Goal: Information Seeking & Learning: Learn about a topic

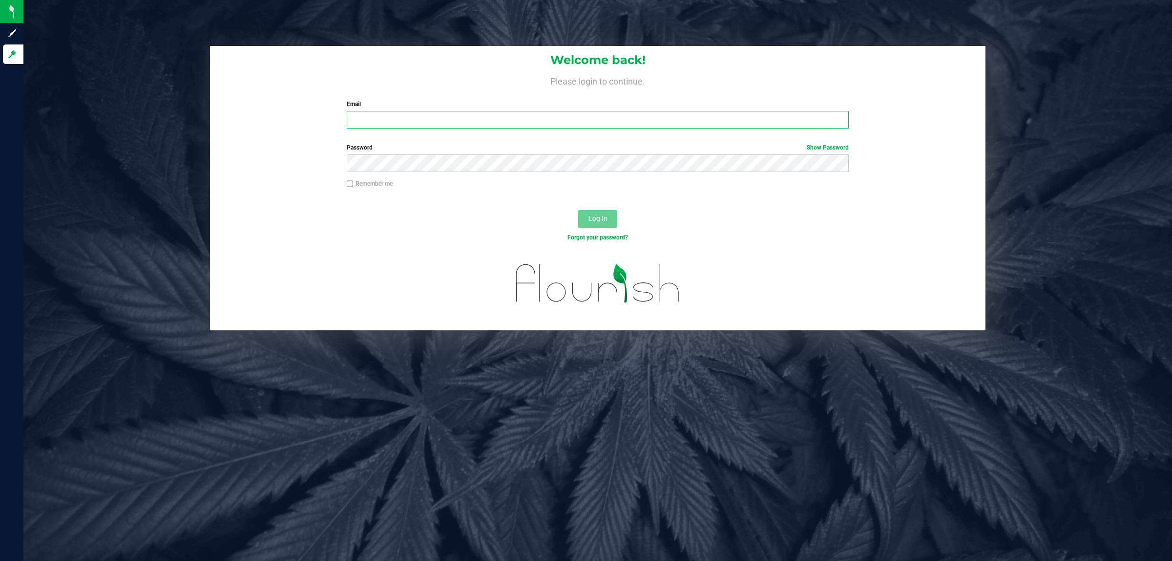
click at [708, 125] on input "Email" at bounding box center [598, 120] width 503 height 18
click at [404, 111] on input "Email" at bounding box center [598, 120] width 503 height 18
type input "jasullivan@liveparallel.com"
click at [578, 210] on button "Log In" at bounding box center [597, 219] width 39 height 18
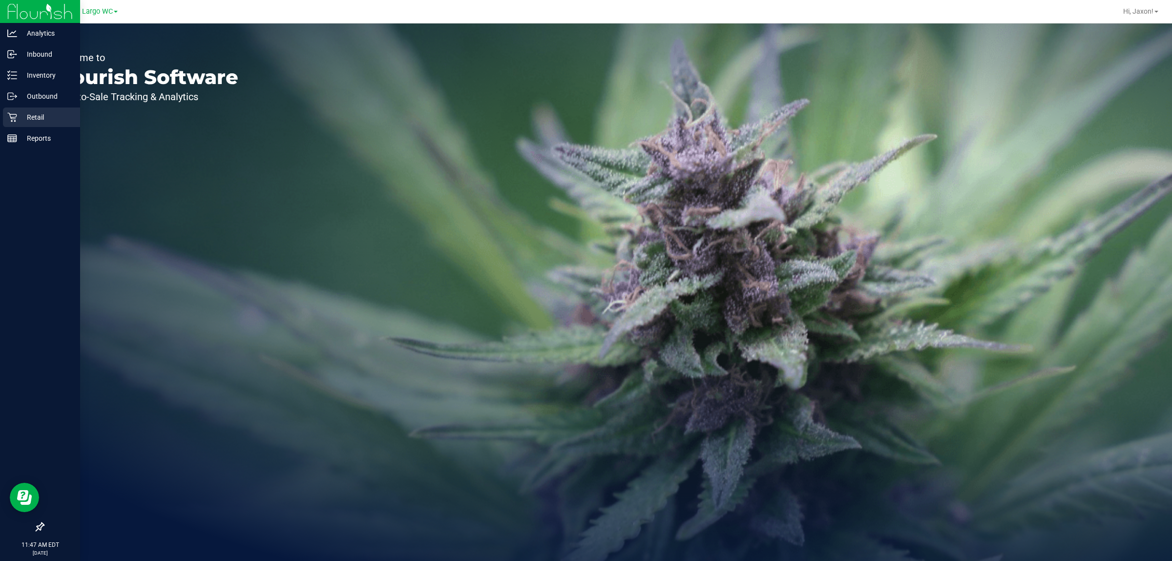
click at [51, 108] on div "Retail" at bounding box center [41, 117] width 77 height 20
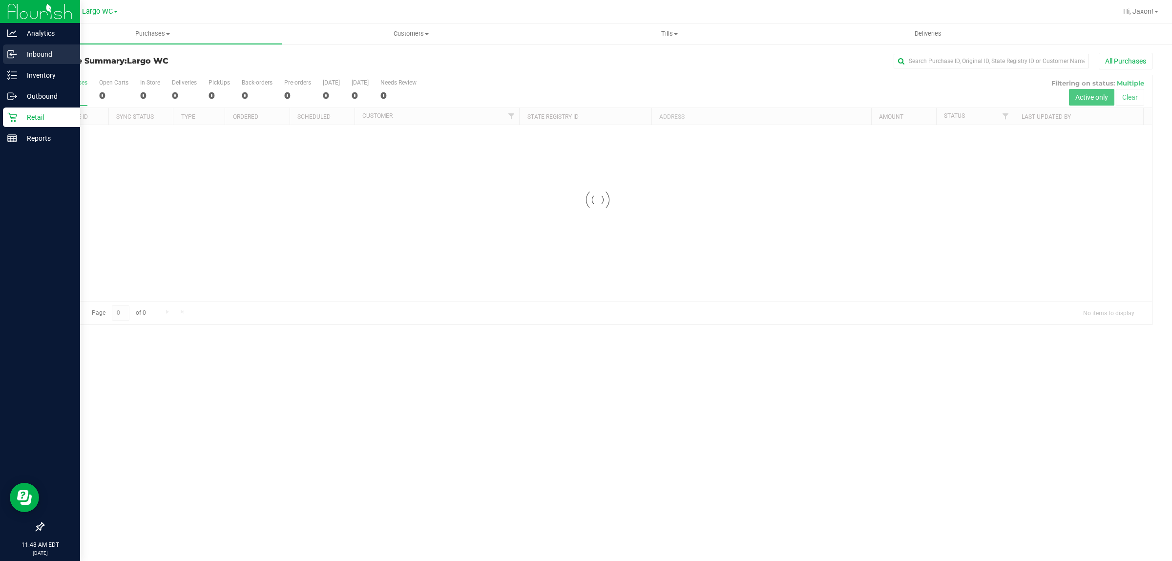
click at [12, 52] on icon at bounding box center [12, 54] width 10 height 10
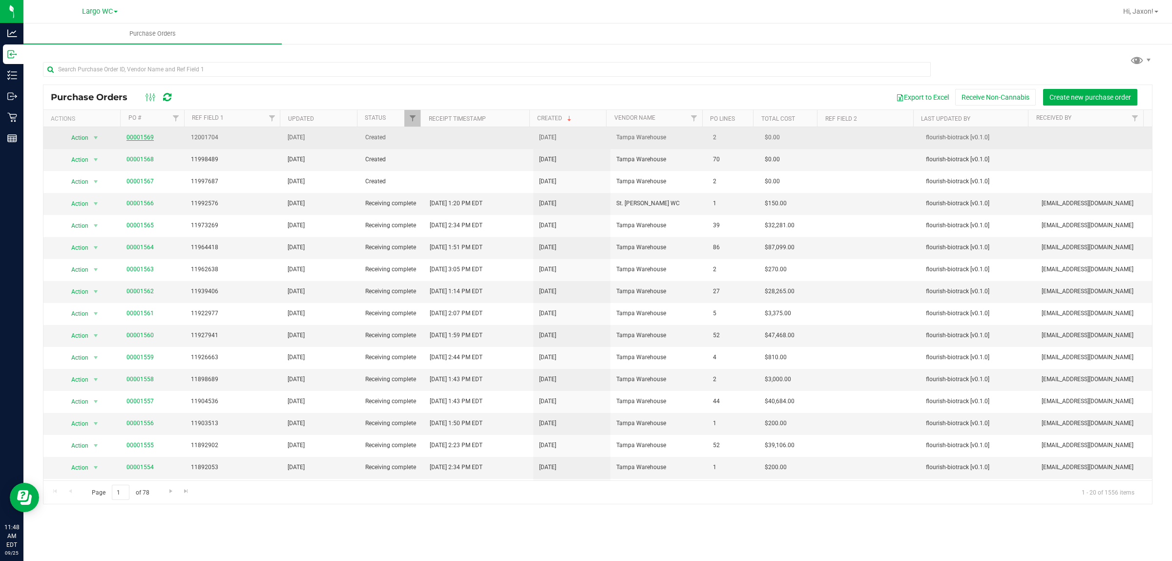
click at [145, 139] on link "00001569" at bounding box center [140, 137] width 27 height 7
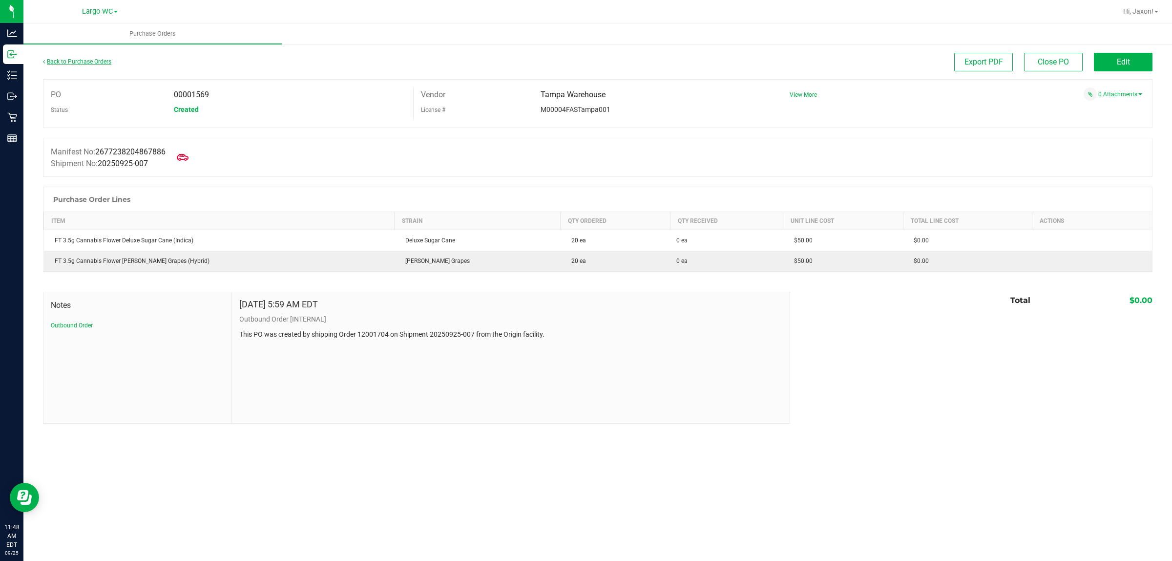
click at [84, 62] on link "Back to Purchase Orders" at bounding box center [77, 61] width 68 height 7
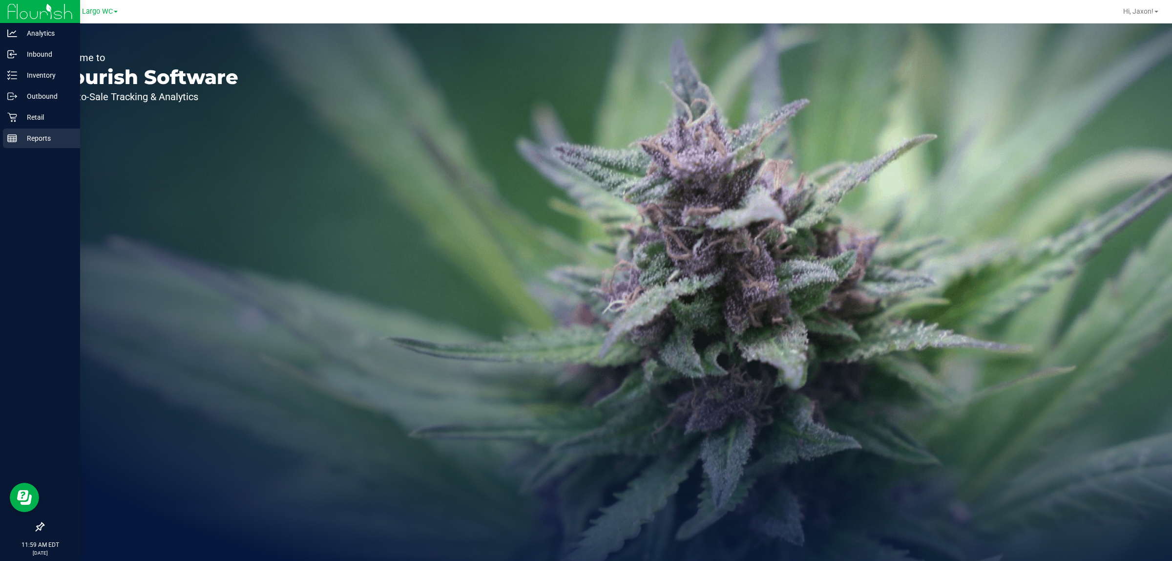
click at [24, 146] on div "Reports" at bounding box center [41, 138] width 77 height 20
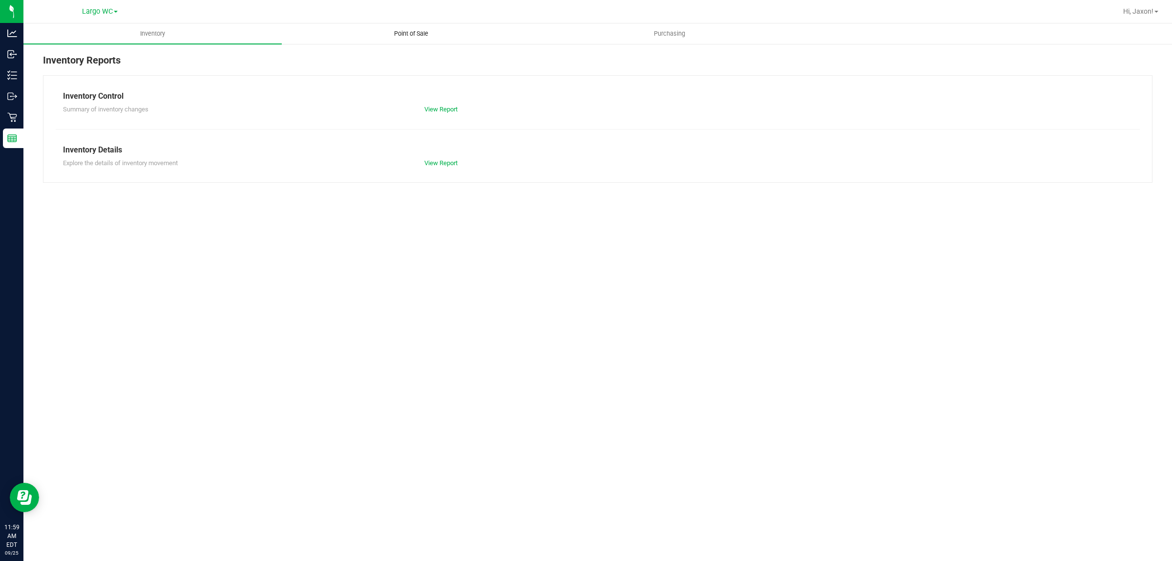
click at [373, 30] on uib-tab-heading "Point of Sale" at bounding box center [410, 34] width 257 height 20
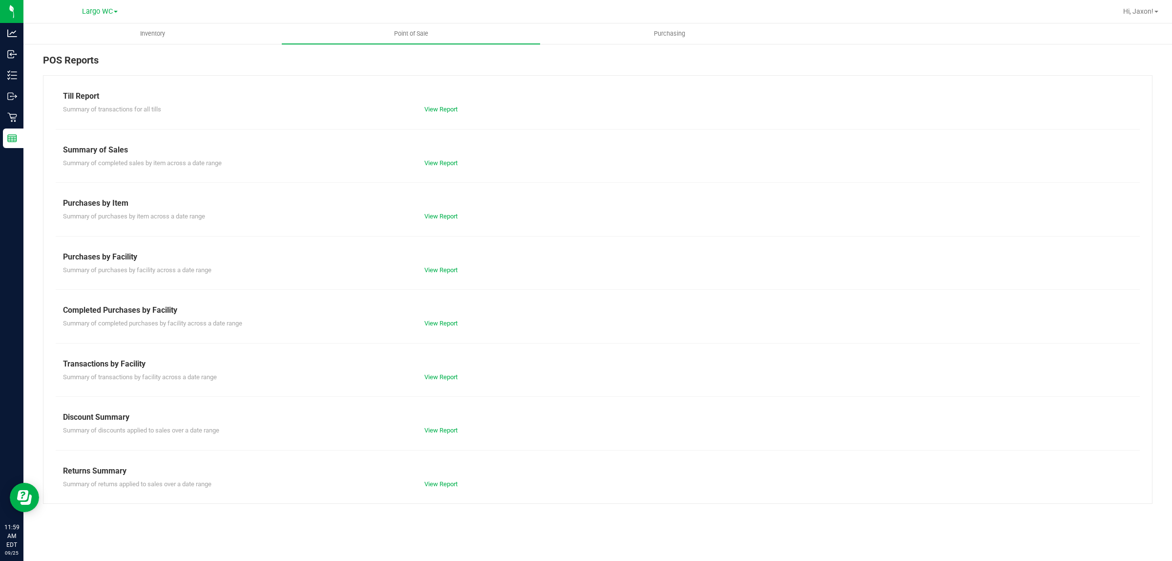
click at [450, 426] on div "View Report" at bounding box center [507, 430] width 181 height 10
click at [450, 426] on link "View Report" at bounding box center [441, 429] width 33 height 7
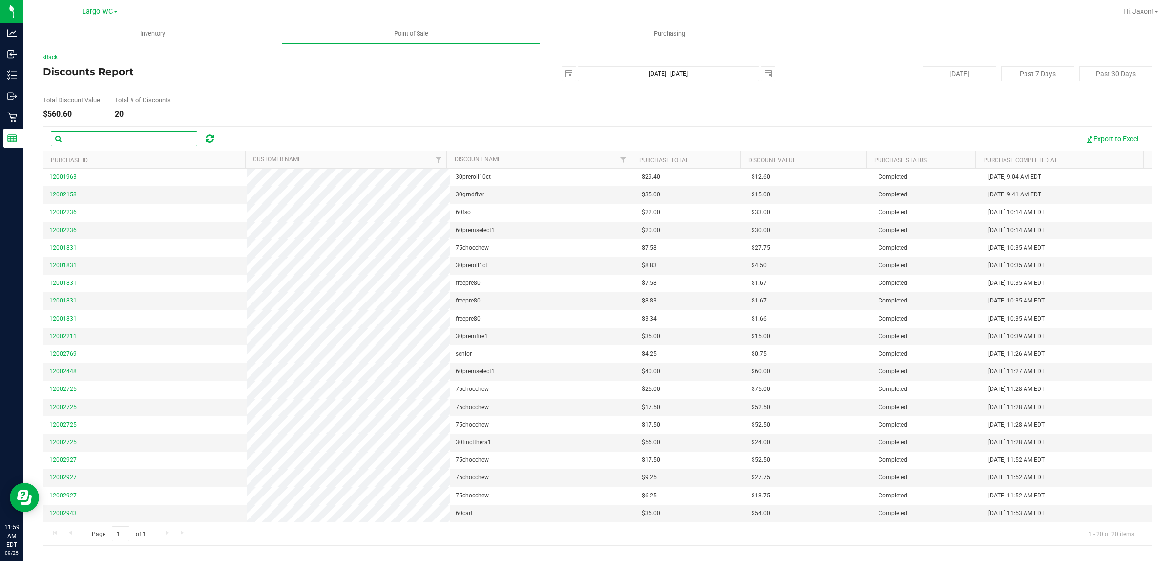
click at [116, 140] on input "text" at bounding box center [124, 138] width 147 height 15
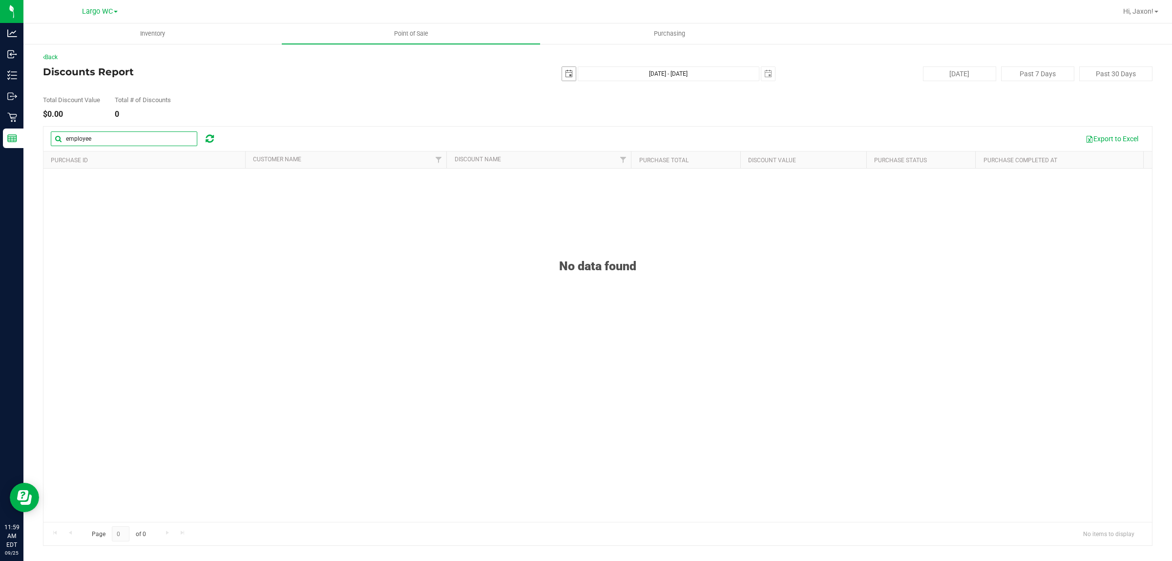
click at [570, 74] on span "select" at bounding box center [569, 74] width 8 height 8
type input "employee"
click at [646, 157] on link "19" at bounding box center [642, 157] width 14 height 15
type input "2025-09-19"
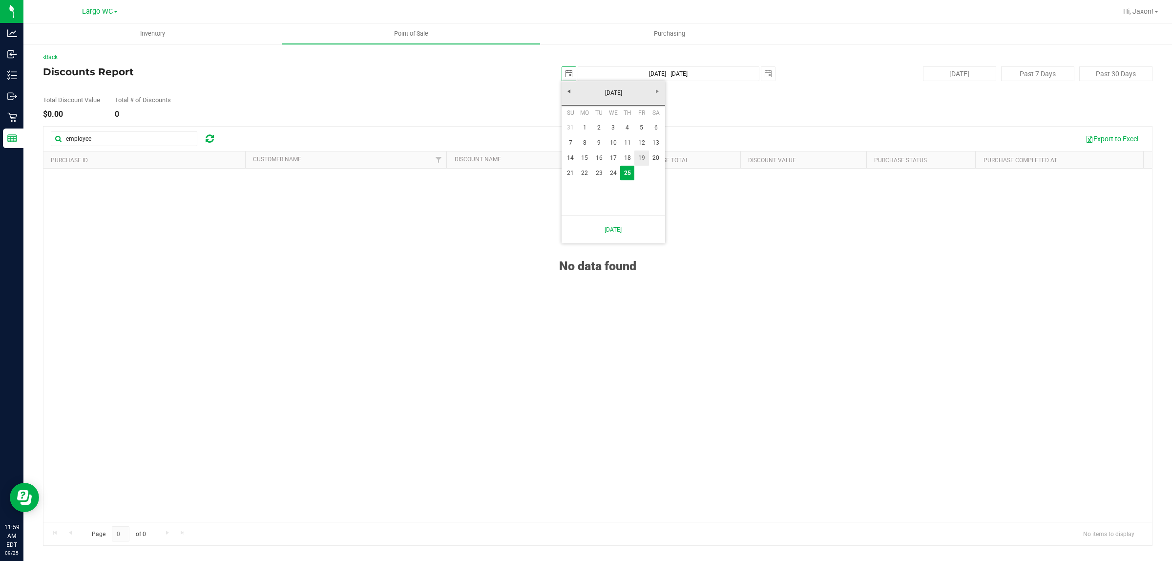
type input "Sep 19, 2025 - Sep 25, 2025"
click at [563, 69] on span "select" at bounding box center [569, 74] width 14 height 14
click at [571, 176] on link "21" at bounding box center [571, 173] width 14 height 15
type input "2025-09-21"
type input "Sep 21, 2025 - Sep 25, 2025"
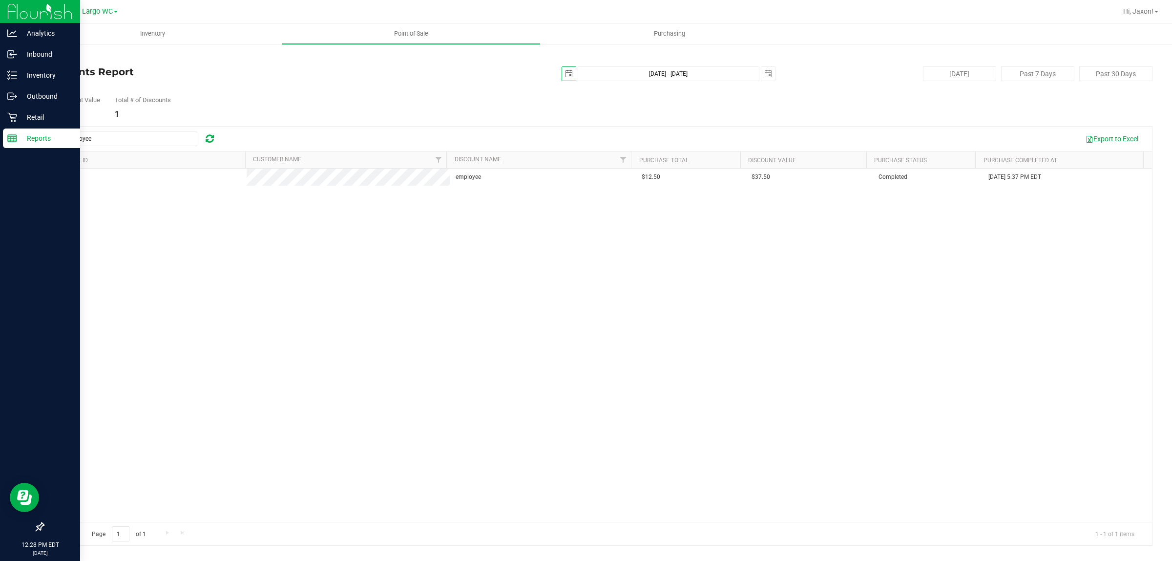
click at [37, 142] on p "Reports" at bounding box center [46, 138] width 59 height 12
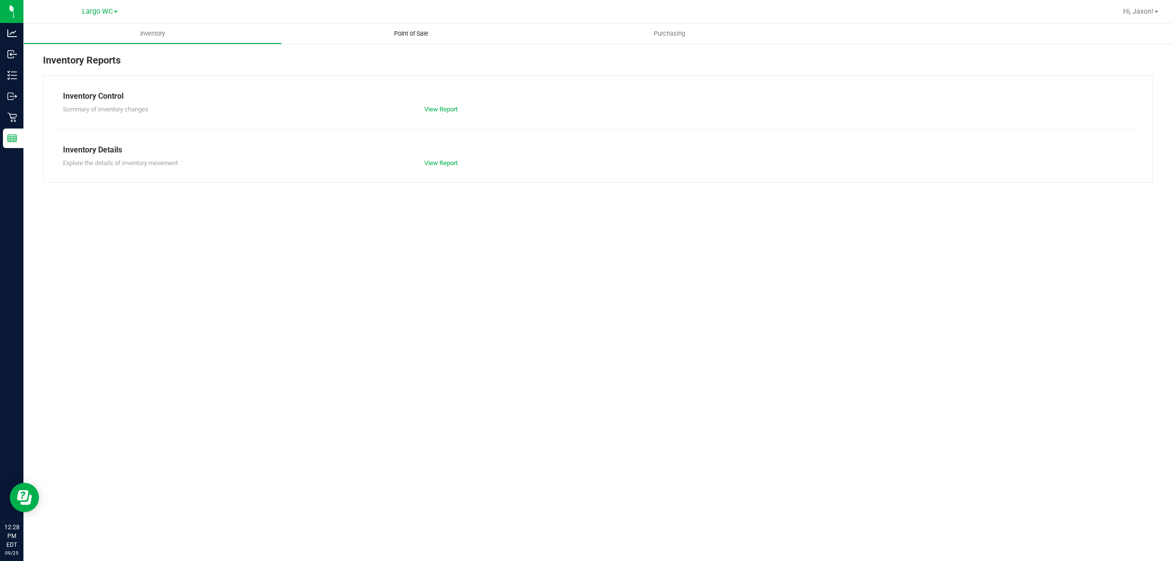
click at [415, 23] on uib-tab-heading "Point of Sale" at bounding box center [411, 33] width 258 height 21
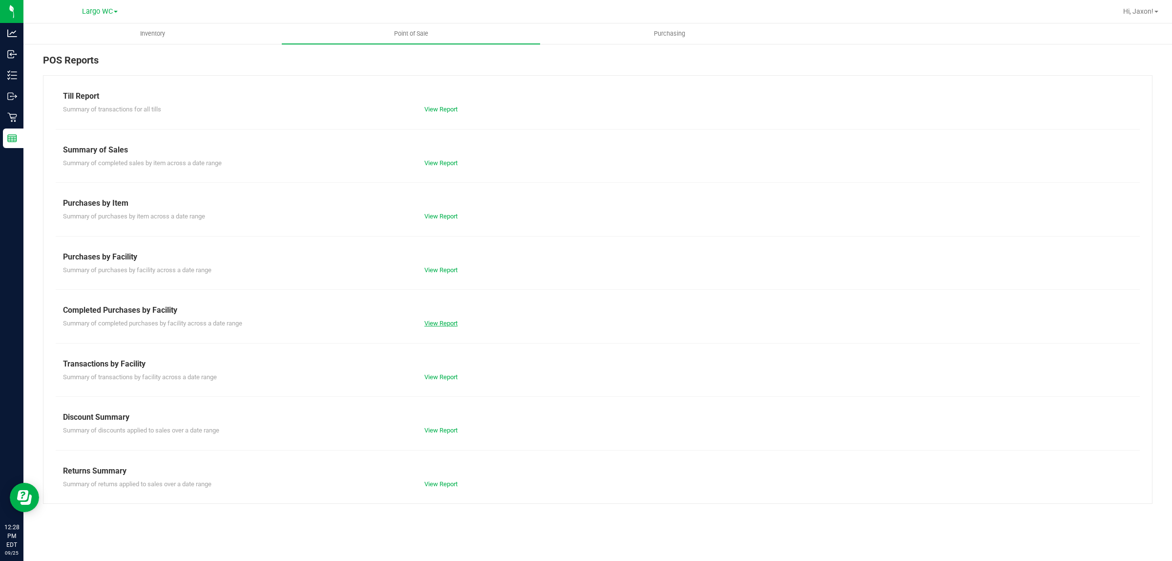
click at [442, 322] on link "View Report" at bounding box center [441, 322] width 33 height 7
